Goal: Transaction & Acquisition: Download file/media

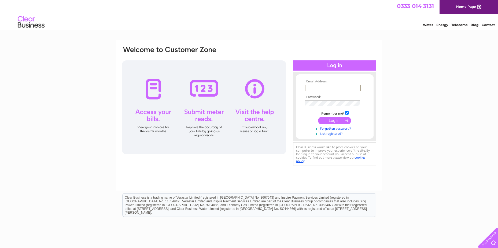
type input "edgarsautos1@hotmail.com"
click at [318, 117] on input "submit" at bounding box center [334, 121] width 33 height 8
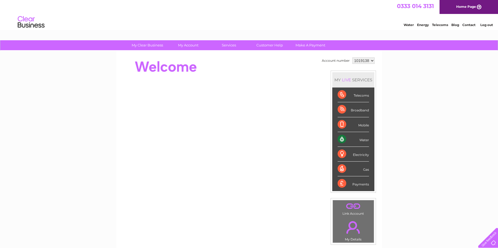
drag, startPoint x: 432, startPoint y: 117, endPoint x: 436, endPoint y: 92, distance: 25.0
click at [432, 116] on div "My Clear Business Login Details My Details My Preferences Link Account My Accou…" at bounding box center [249, 190] width 498 height 301
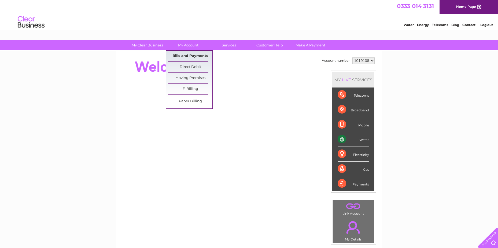
click at [188, 55] on link "Bills and Payments" at bounding box center [190, 56] width 44 height 11
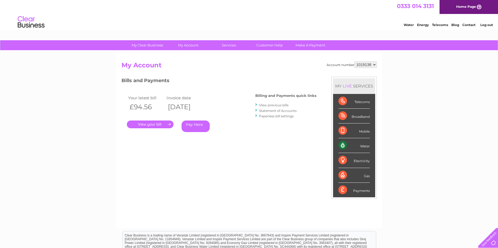
click at [160, 124] on link "." at bounding box center [150, 124] width 47 height 8
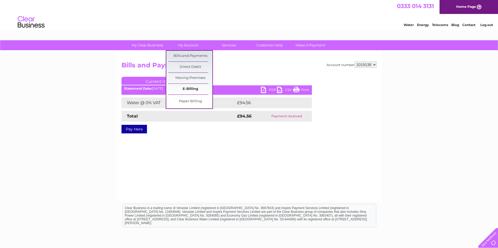
click at [188, 89] on link "E-Billing" at bounding box center [190, 89] width 44 height 11
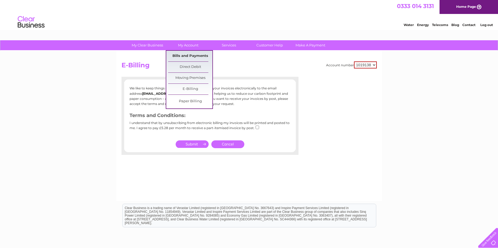
click at [193, 57] on link "Bills and Payments" at bounding box center [190, 56] width 44 height 11
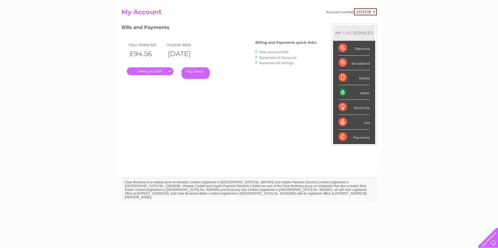
scroll to position [23, 0]
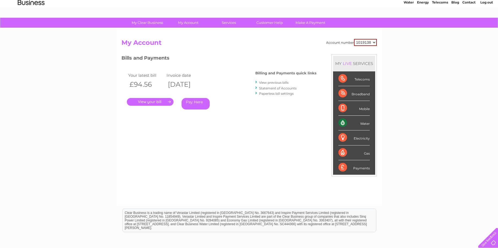
click at [270, 82] on link "View previous bills" at bounding box center [273, 82] width 29 height 4
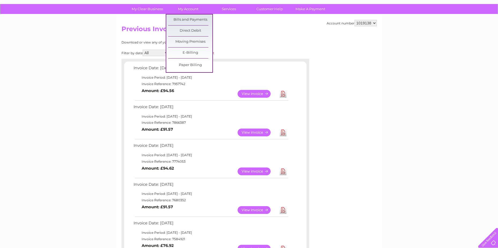
scroll to position [80, 0]
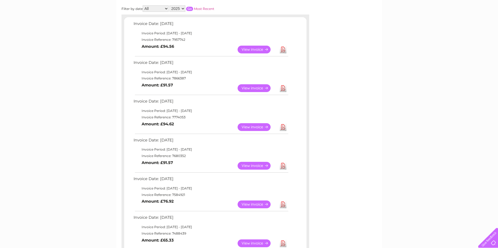
click at [283, 88] on link "Download" at bounding box center [283, 88] width 7 height 8
click at [281, 50] on link "Download" at bounding box center [283, 50] width 7 height 8
